Goal: Information Seeking & Learning: Learn about a topic

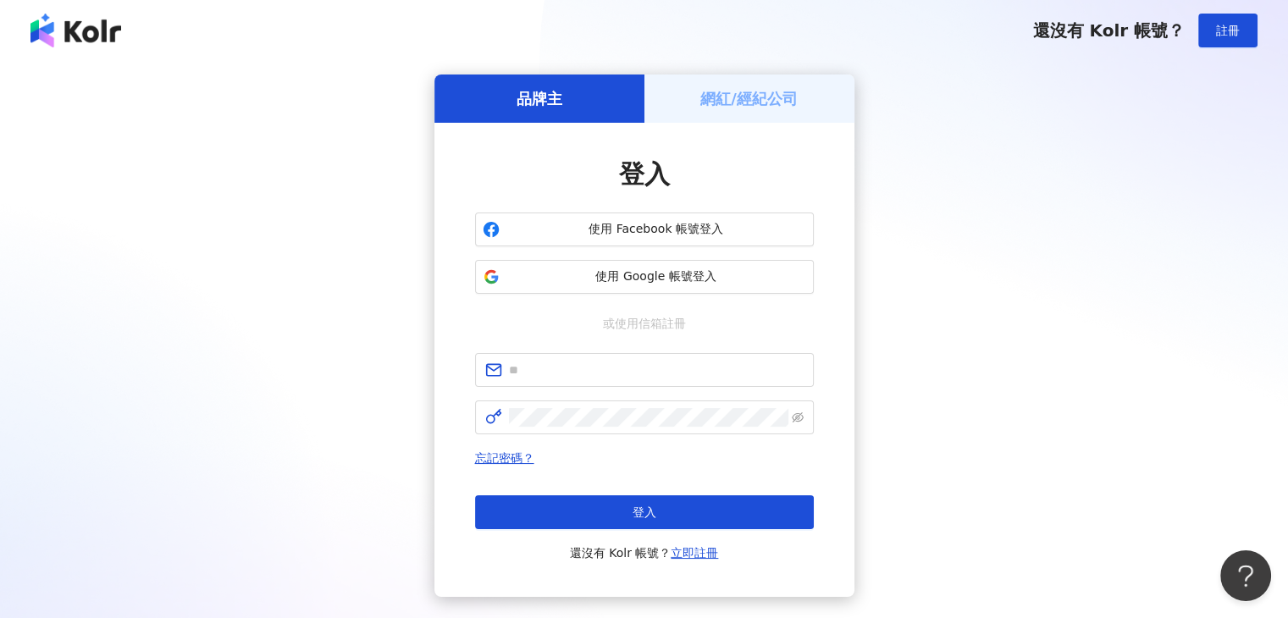
click at [86, 38] on img at bounding box center [75, 31] width 91 height 34
click at [88, 25] on img at bounding box center [75, 31] width 91 height 34
click at [696, 282] on span "使用 Google 帳號登入" at bounding box center [656, 276] width 300 height 17
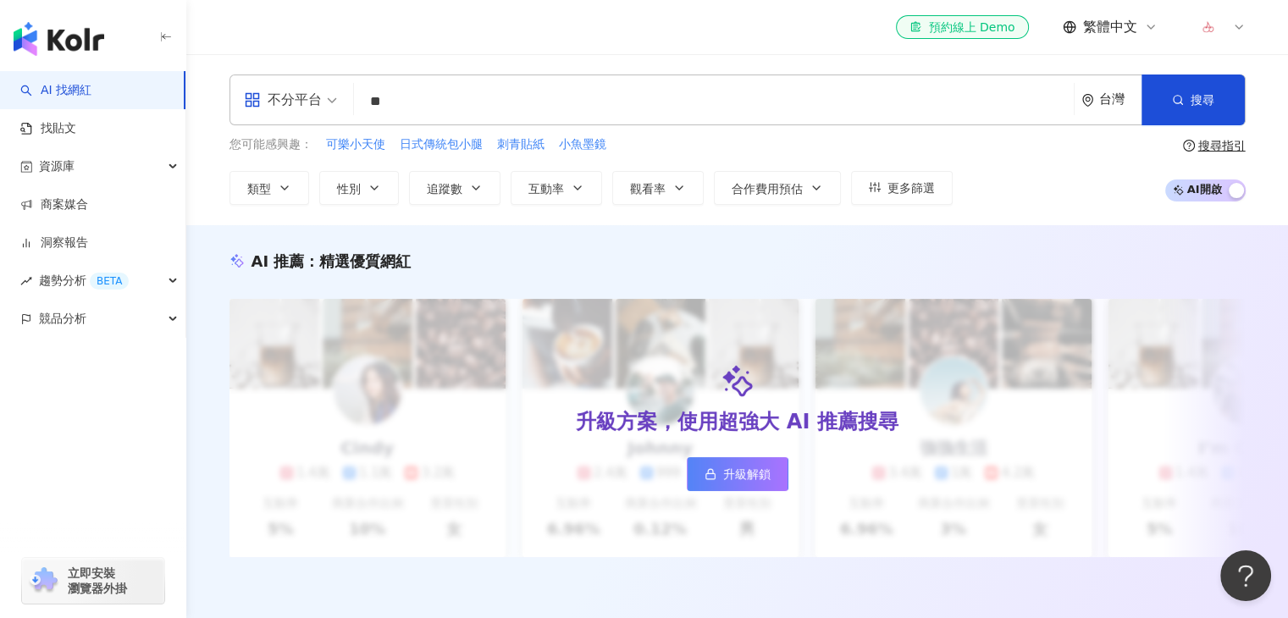
type input "*"
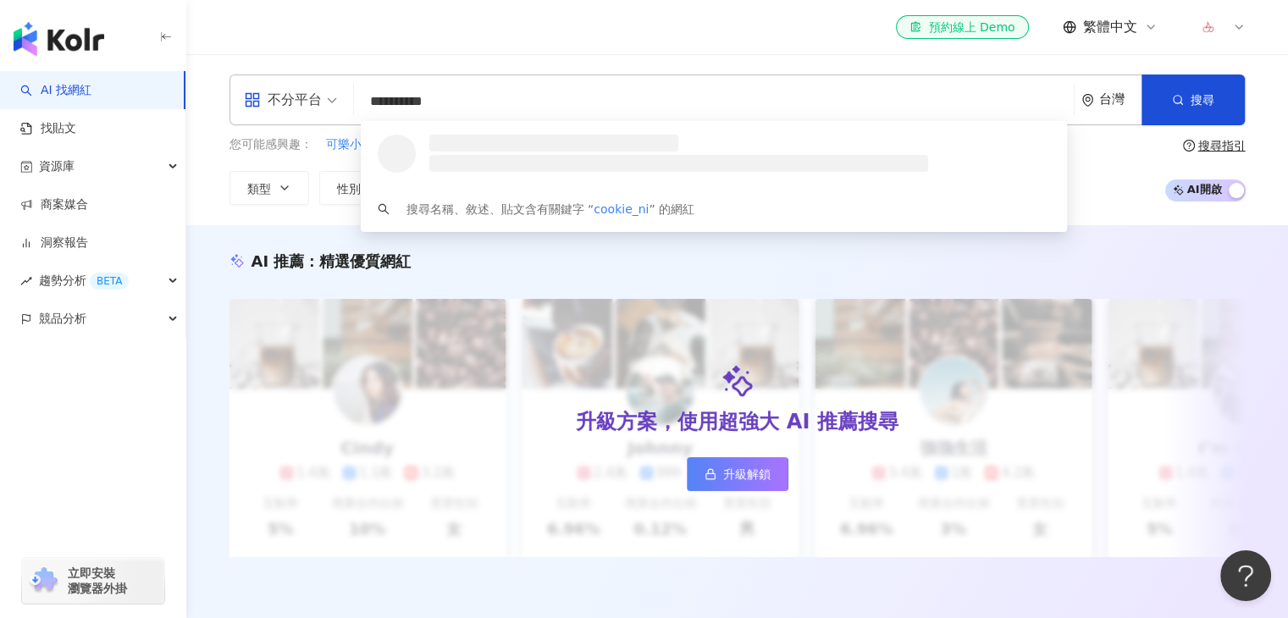
type input "**********"
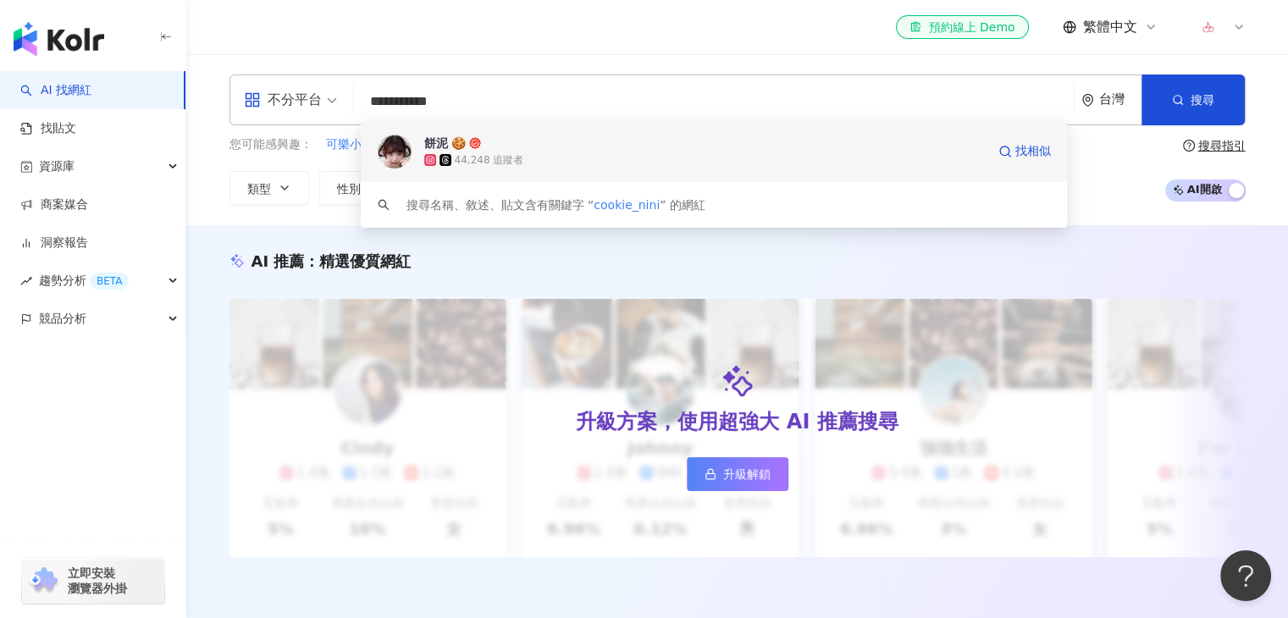
click at [701, 179] on div "餅泥 🍪 44,248 追蹤者 找相似" at bounding box center [714, 151] width 707 height 61
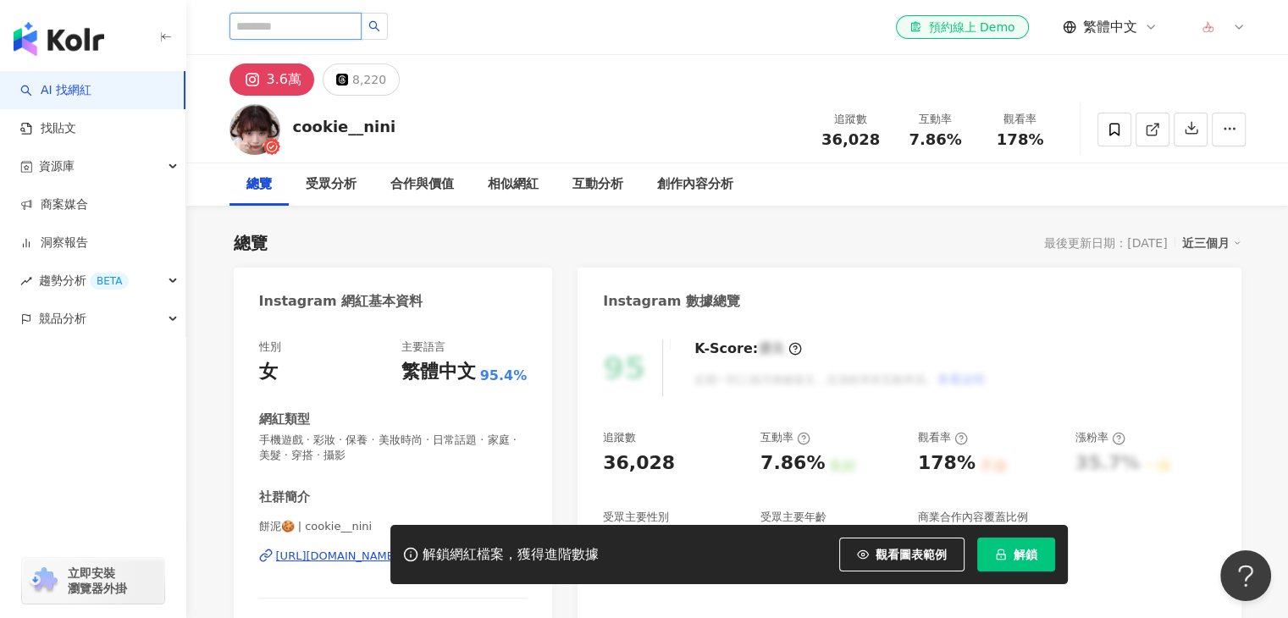
click at [347, 32] on input "search" at bounding box center [295, 26] width 132 height 27
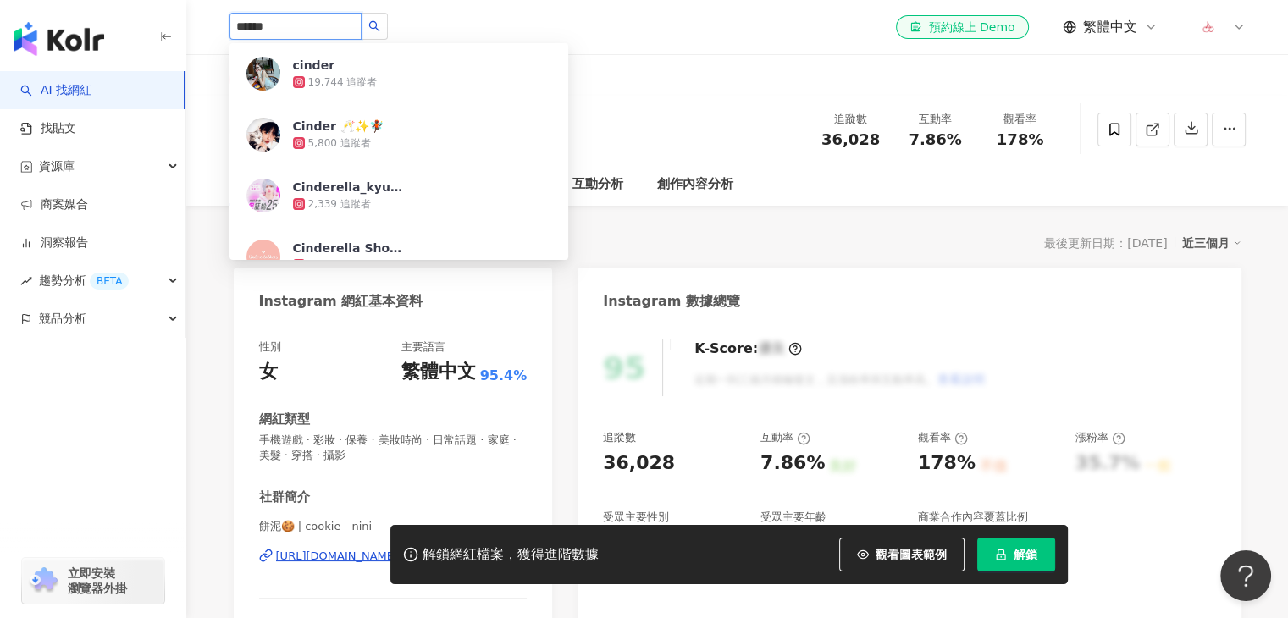
type input "*******"
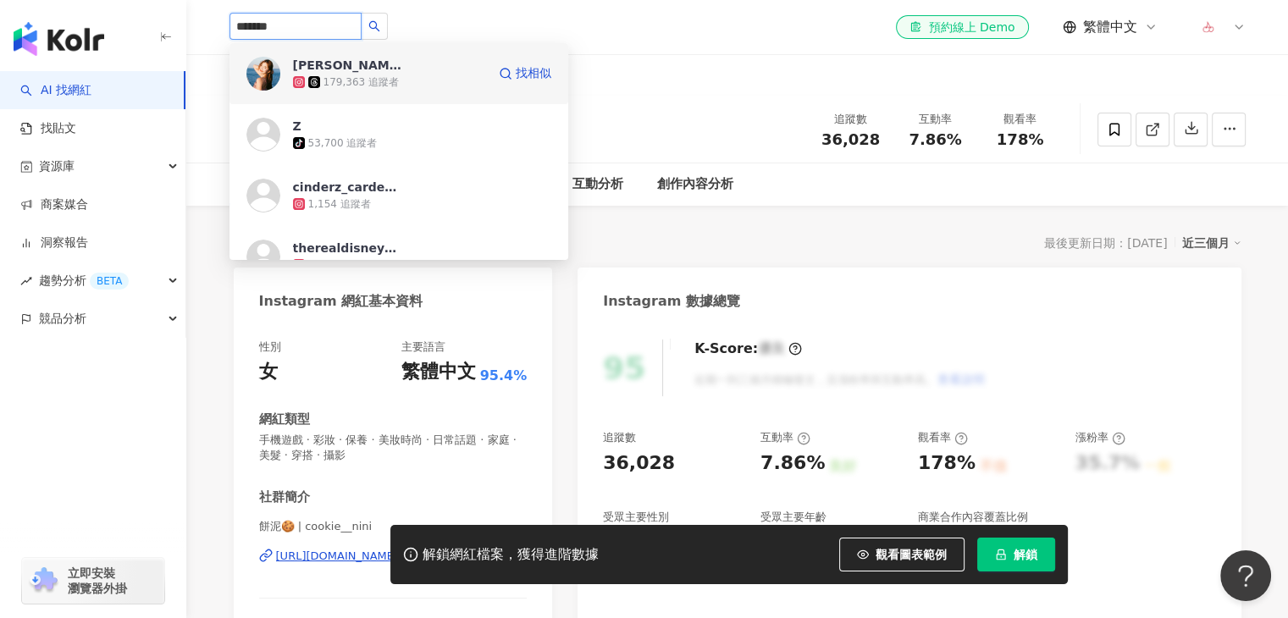
click at [335, 87] on div "179,363 追蹤者" at bounding box center [360, 82] width 75 height 14
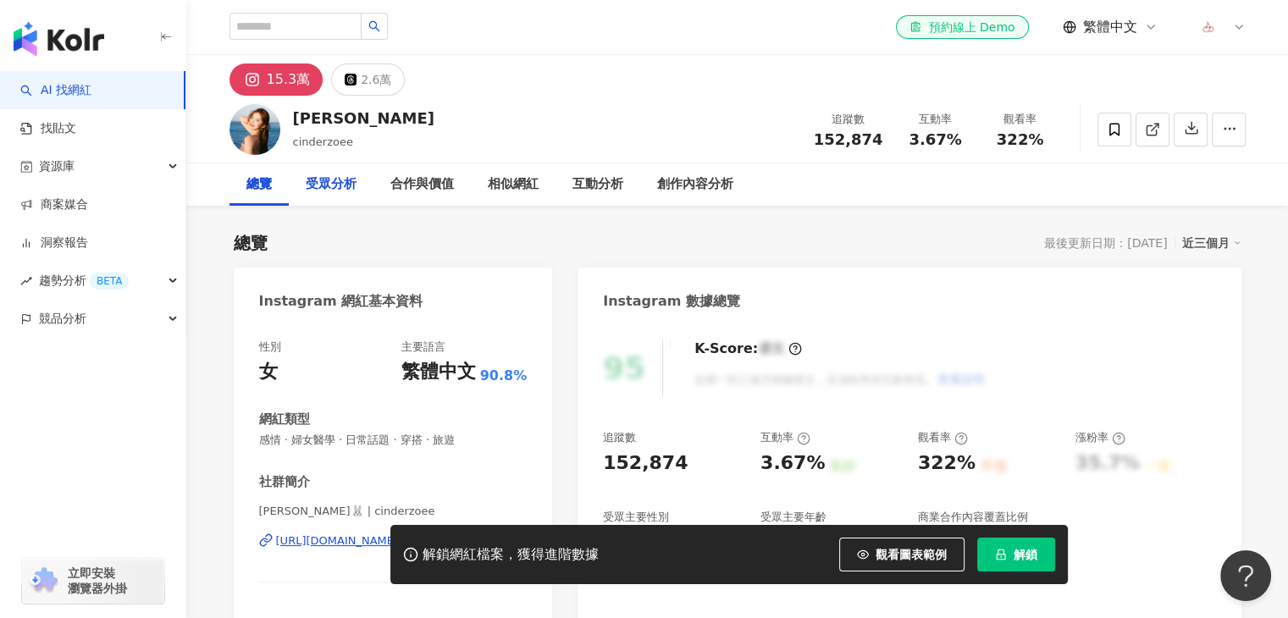
click at [349, 203] on div "受眾分析" at bounding box center [331, 184] width 85 height 42
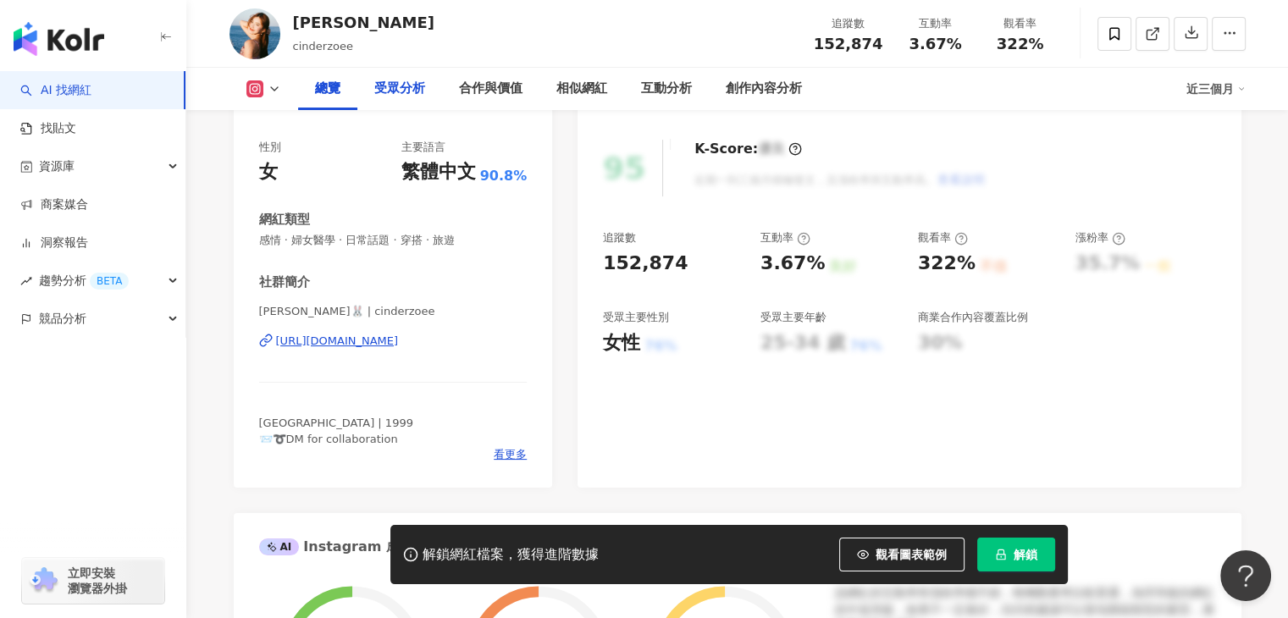
scroll to position [217, 0]
